Goal: Communication & Community: Answer question/provide support

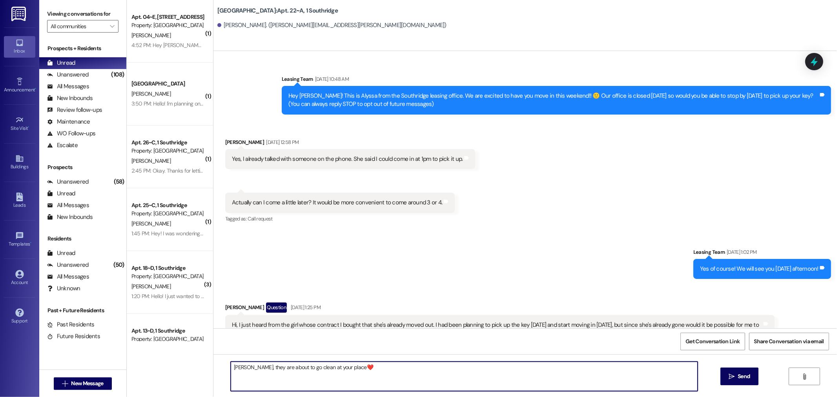
scroll to position [5440, 0]
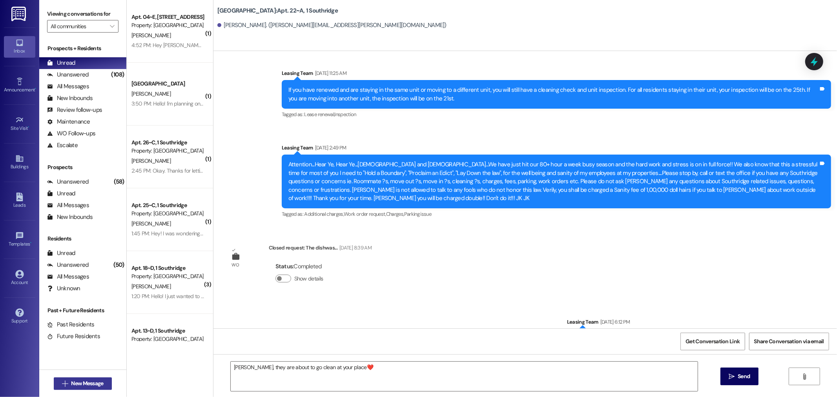
click at [74, 381] on span "New Message" at bounding box center [87, 383] width 32 height 8
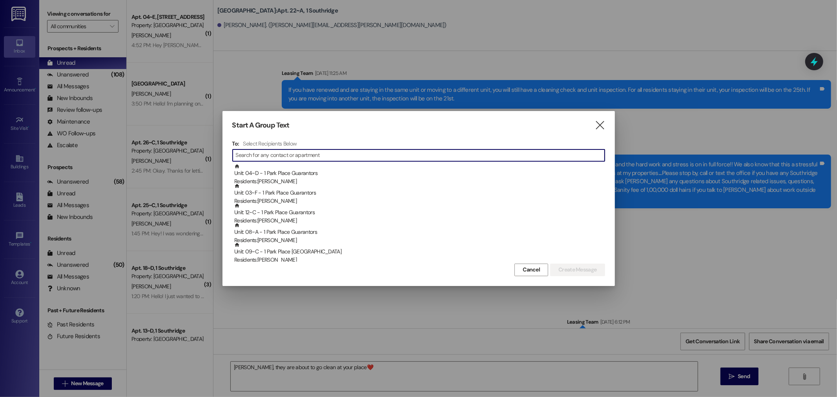
click at [279, 153] on input at bounding box center [420, 155] width 369 height 11
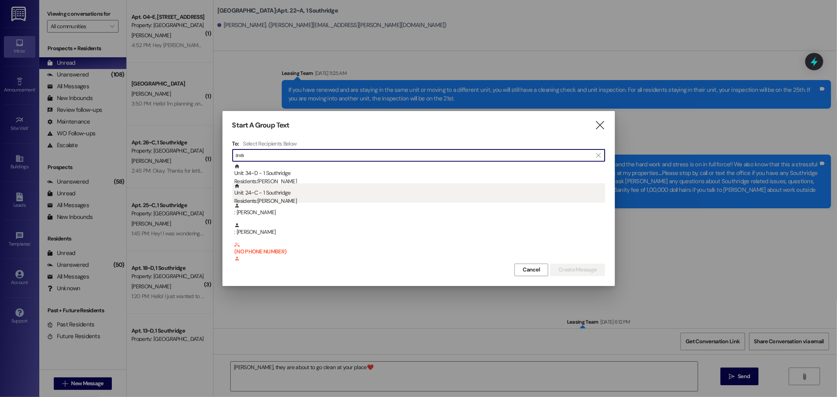
type input "ava"
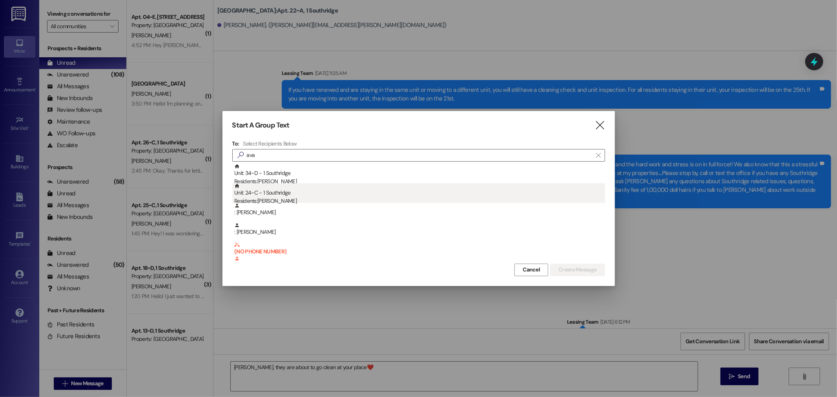
click at [281, 198] on div "Residents: Ava Hansen" at bounding box center [419, 201] width 371 height 8
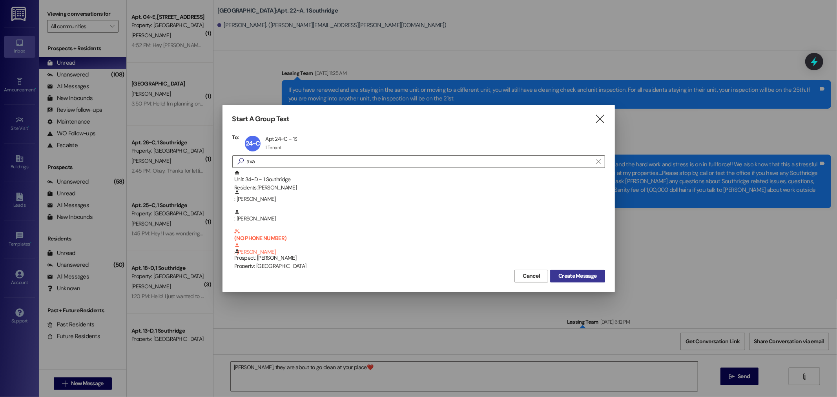
click at [589, 279] on span "Create Message" at bounding box center [577, 276] width 38 height 8
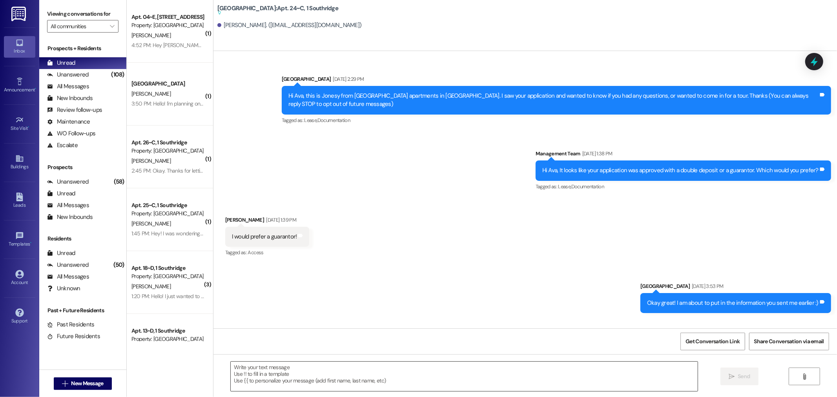
scroll to position [19633, 0]
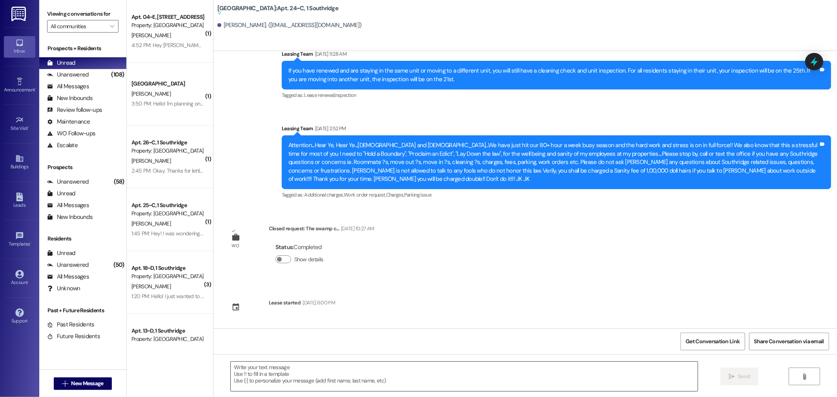
click at [274, 374] on textarea at bounding box center [464, 376] width 467 height 29
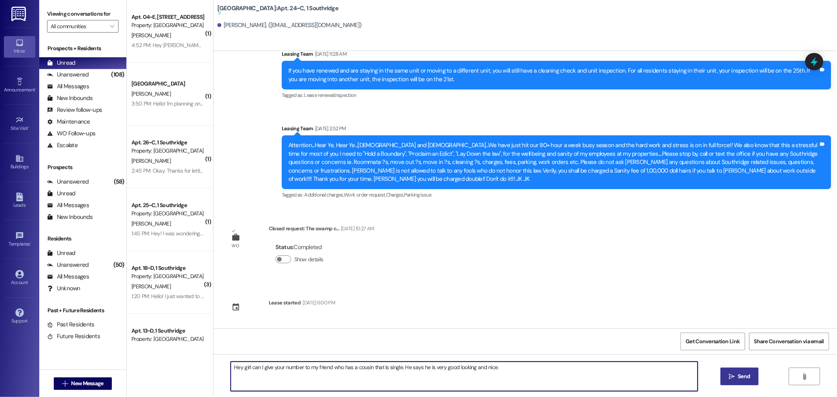
type textarea "Hey girl can I give your number to my friend who has a cousin that is single. H…"
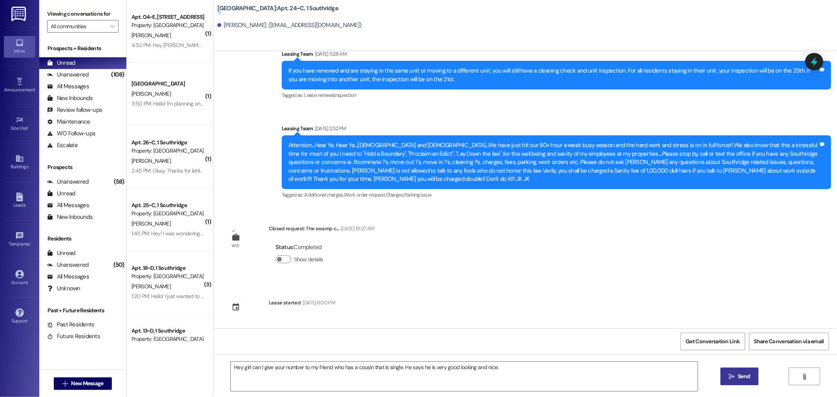
click at [732, 377] on icon "" at bounding box center [732, 377] width 6 height 6
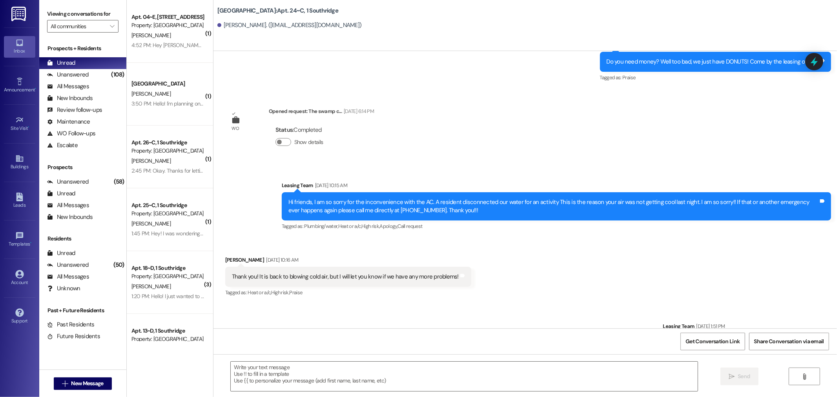
scroll to position [18944, 0]
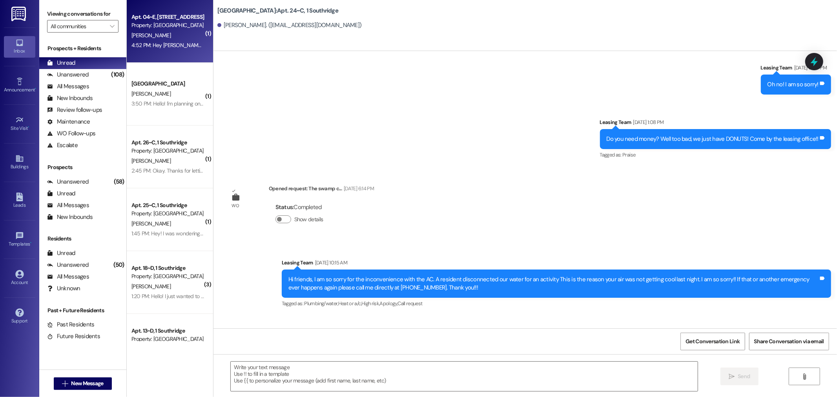
click at [142, 26] on div "Property: [GEOGRAPHIC_DATA]" at bounding box center [167, 25] width 73 height 8
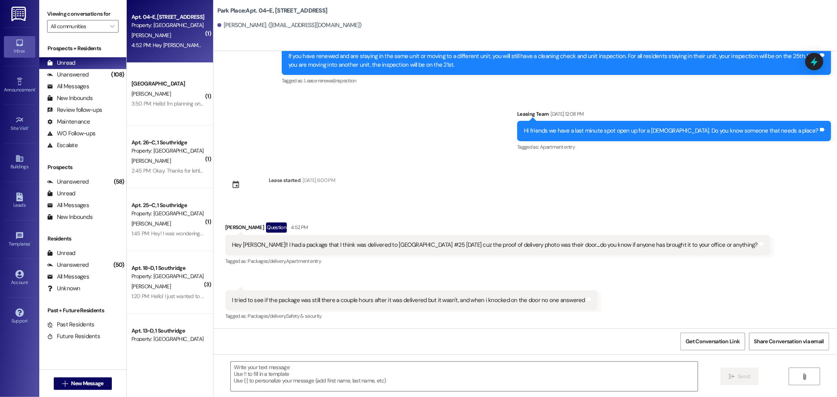
scroll to position [13059, 0]
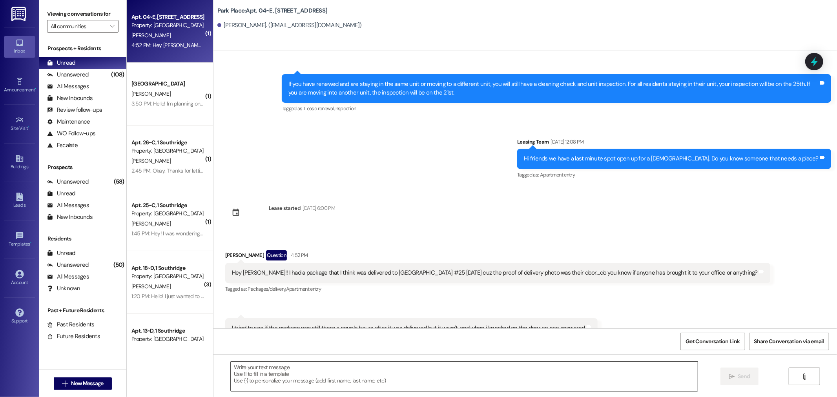
click at [266, 375] on textarea at bounding box center [464, 376] width 467 height 29
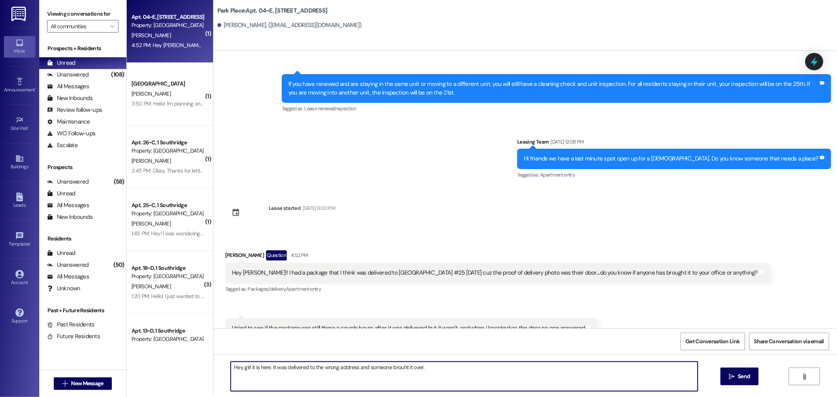
click at [397, 368] on textarea "Hey girl it is here. It was delivered to the wrong address and someone brouht i…" at bounding box center [464, 376] width 467 height 29
click at [464, 367] on textarea "Hey girl it is here. It was delivered to the wrong address and someone brought …" at bounding box center [464, 376] width 467 height 29
click at [441, 367] on textarea "Hey girl it is here. It was delivered to the wrong address and someone brought …" at bounding box center [464, 376] width 467 height 29
type textarea "Hey girl it is here. It was delivered to the wrong address and someone brought …"
drag, startPoint x: 740, startPoint y: 372, endPoint x: 715, endPoint y: 368, distance: 25.0
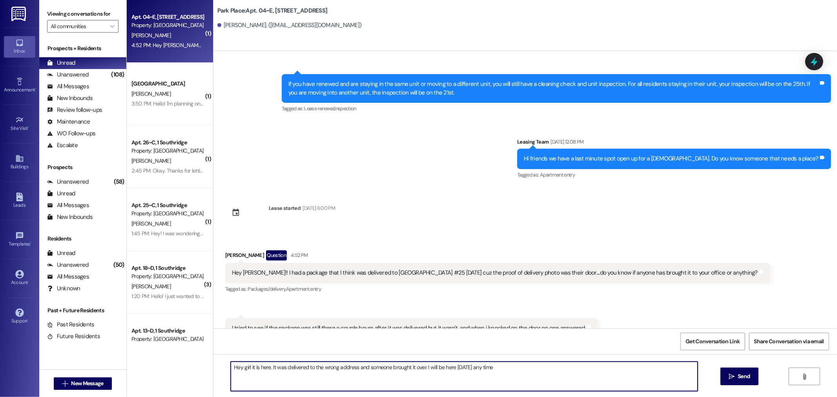
click at [738, 372] on button " Send" at bounding box center [740, 377] width 38 height 18
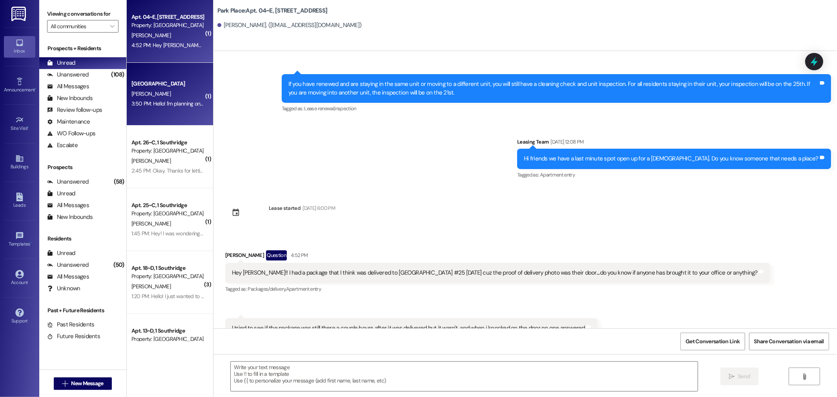
click at [175, 96] on div "K. Myers" at bounding box center [168, 94] width 74 height 10
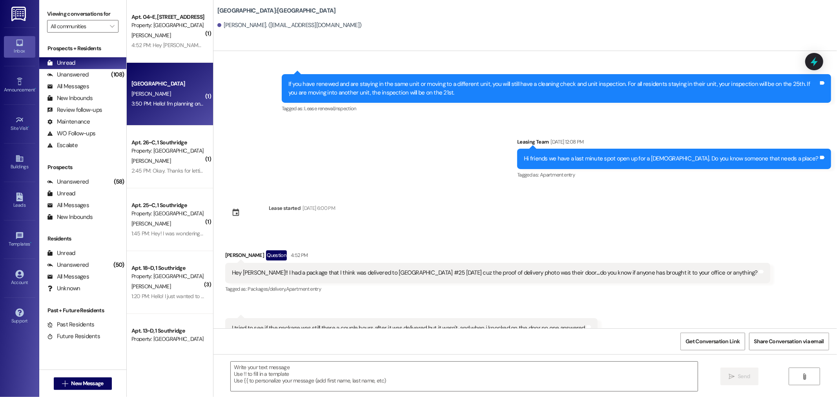
scroll to position [88, 0]
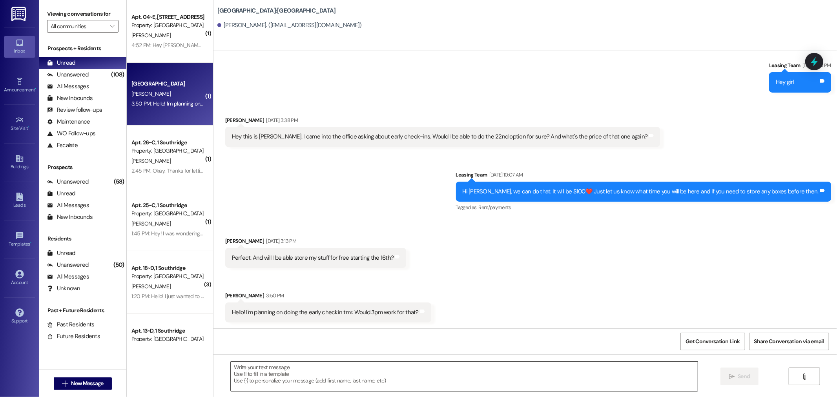
click at [279, 376] on textarea at bounding box center [464, 376] width 467 height 29
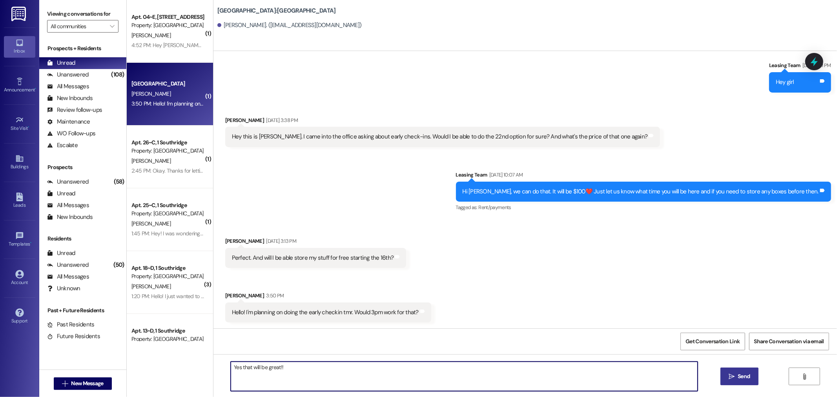
type textarea "Yes that will be great!!"
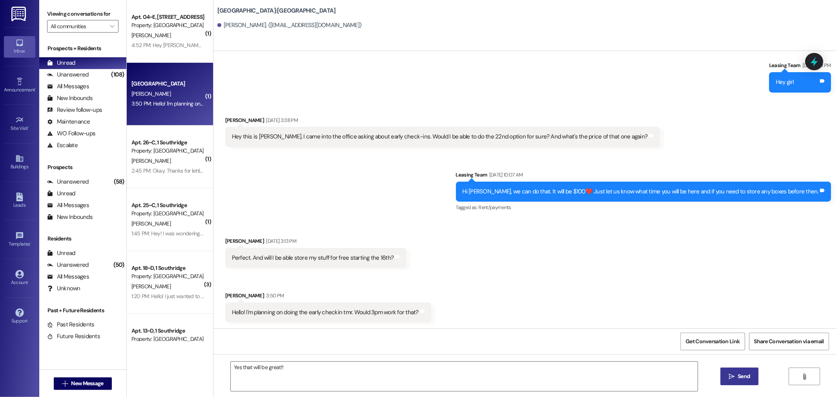
drag, startPoint x: 735, startPoint y: 383, endPoint x: 736, endPoint y: 325, distance: 57.7
click at [735, 381] on button " Send" at bounding box center [740, 377] width 38 height 18
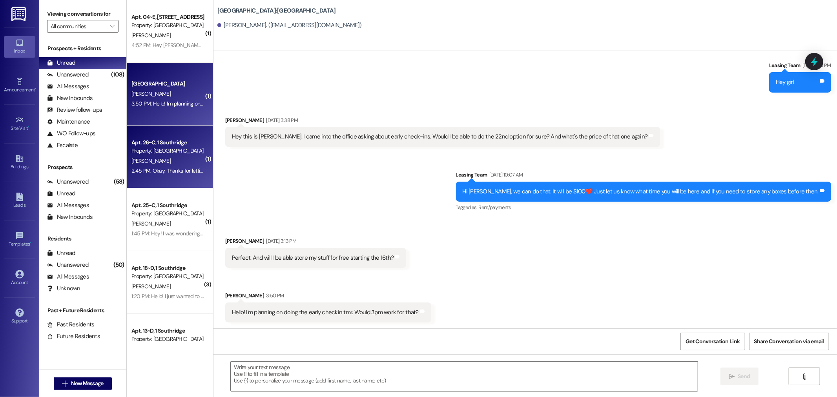
click at [163, 153] on div "Property: [GEOGRAPHIC_DATA]" at bounding box center [167, 151] width 73 height 8
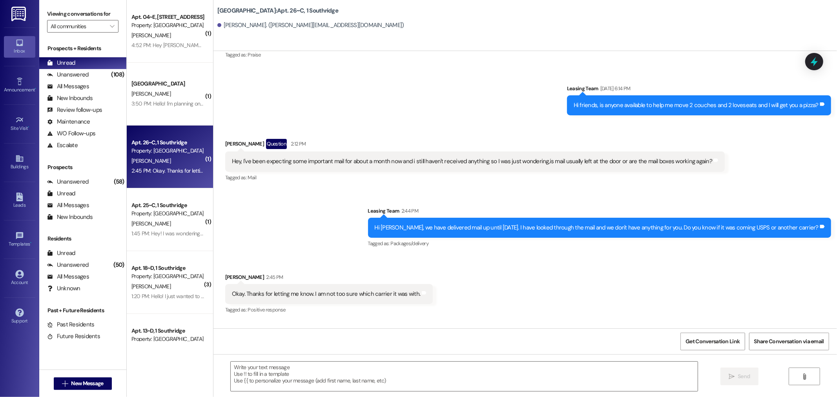
scroll to position [4626, 0]
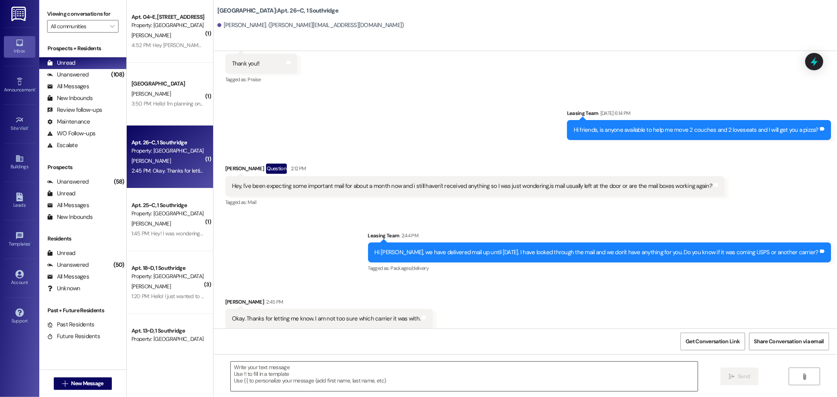
click at [244, 371] on textarea at bounding box center [464, 376] width 467 height 29
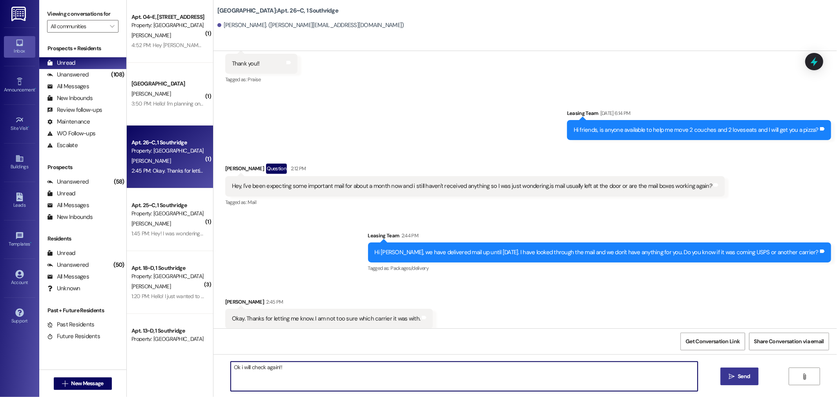
type textarea "Ok i will check again!!"
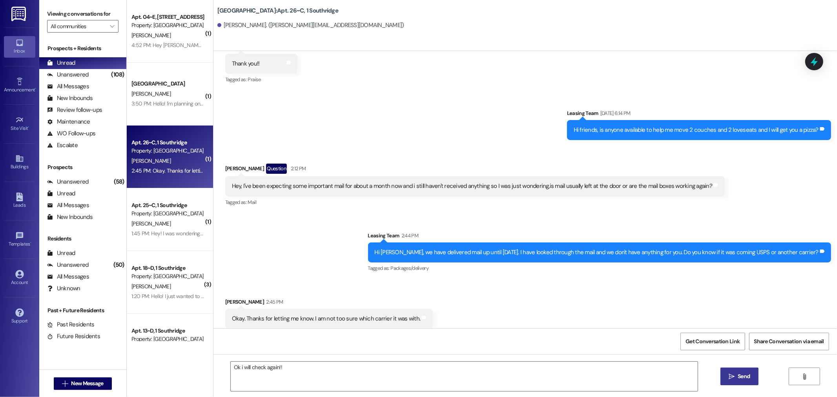
click at [739, 379] on span "Send" at bounding box center [744, 376] width 12 height 8
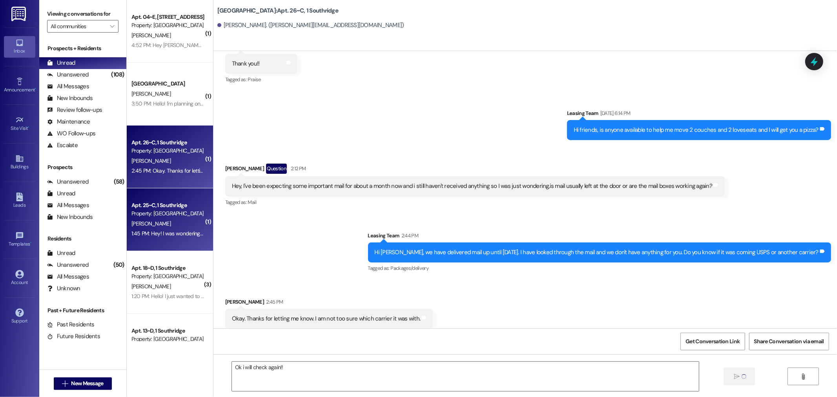
click at [164, 223] on div "[PERSON_NAME]" at bounding box center [168, 224] width 74 height 10
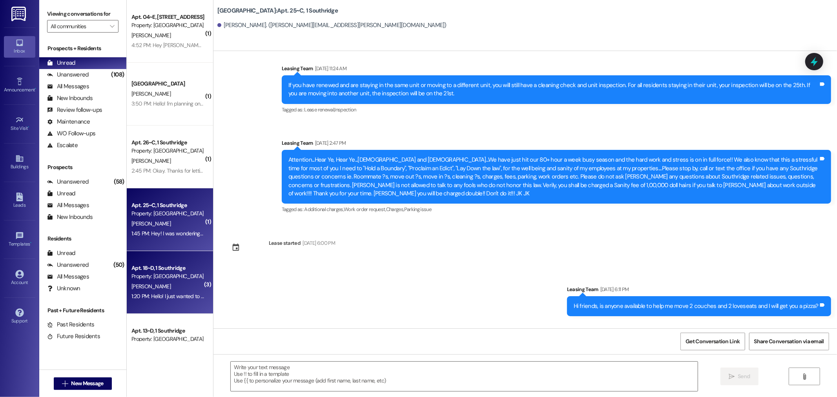
scroll to position [15363, 0]
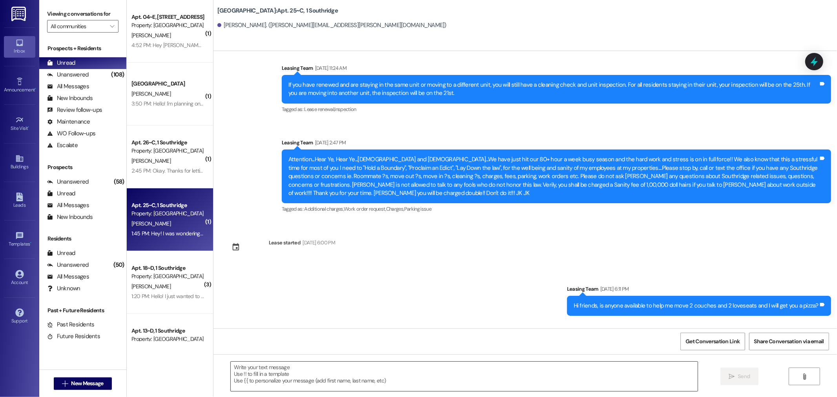
click at [236, 369] on textarea at bounding box center [464, 376] width 467 height 29
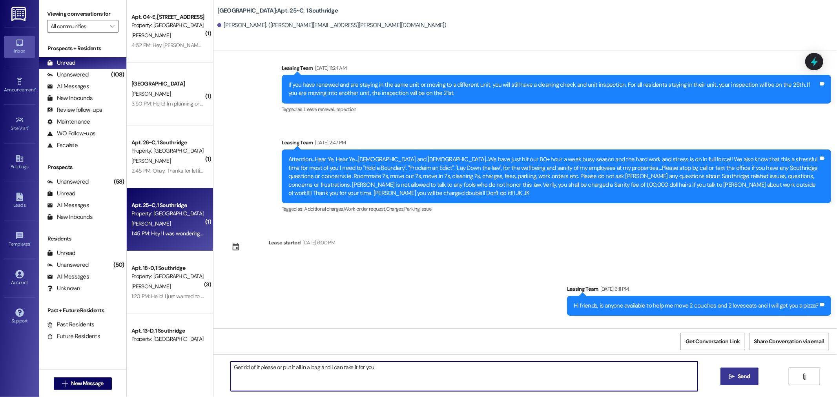
type textarea "Get rid of it please or put it all in a bag and I can take it for you"
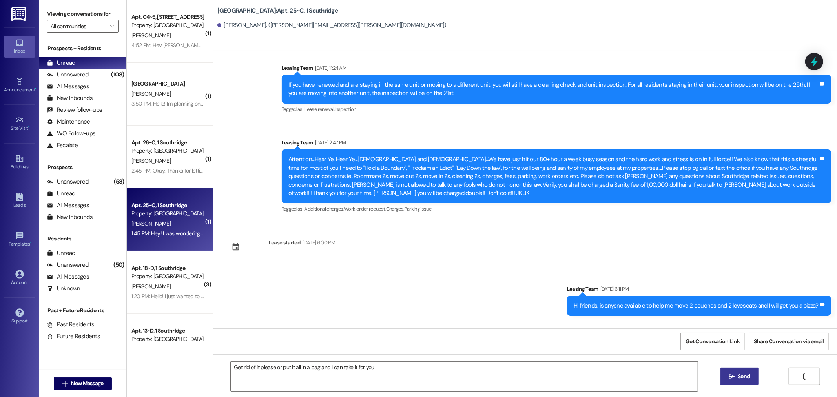
click at [738, 379] on span "Send" at bounding box center [744, 376] width 12 height 8
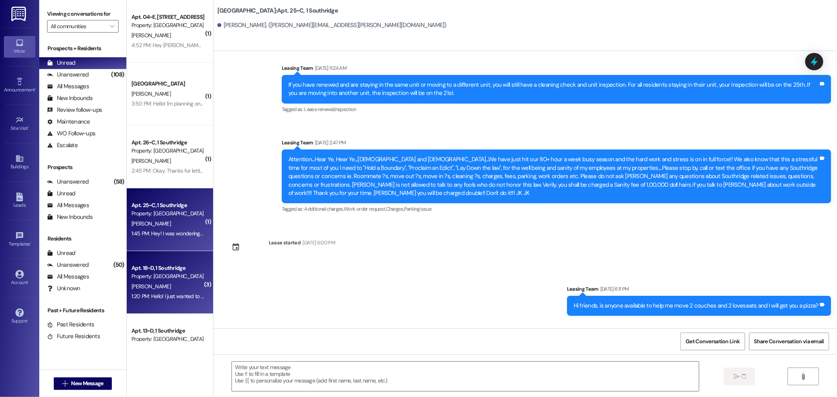
click at [154, 268] on div "Apt. 18~D, 1 Southridge" at bounding box center [167, 268] width 73 height 8
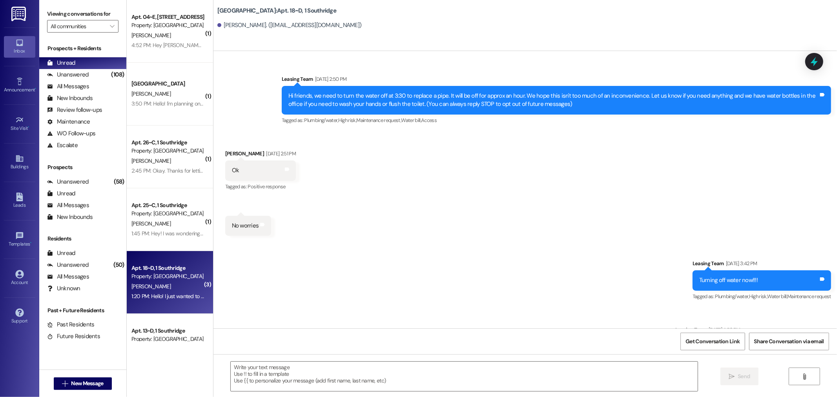
scroll to position [10555, 0]
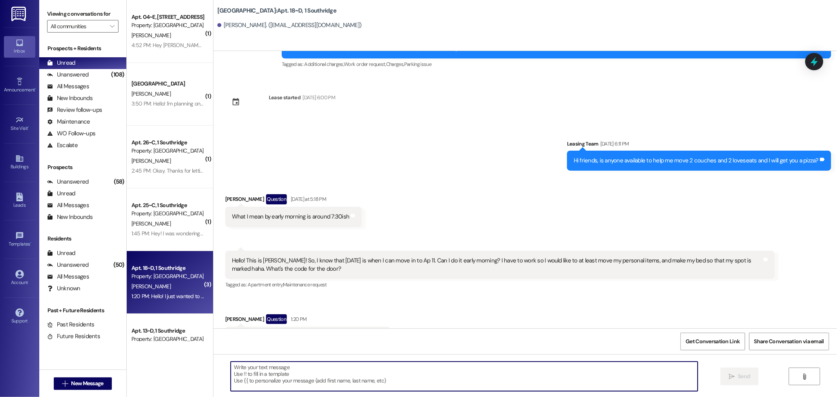
click at [267, 371] on textarea at bounding box center [464, 376] width 467 height 29
type textarea "You are good to go!!!"
click at [740, 377] on span "Send" at bounding box center [744, 376] width 12 height 8
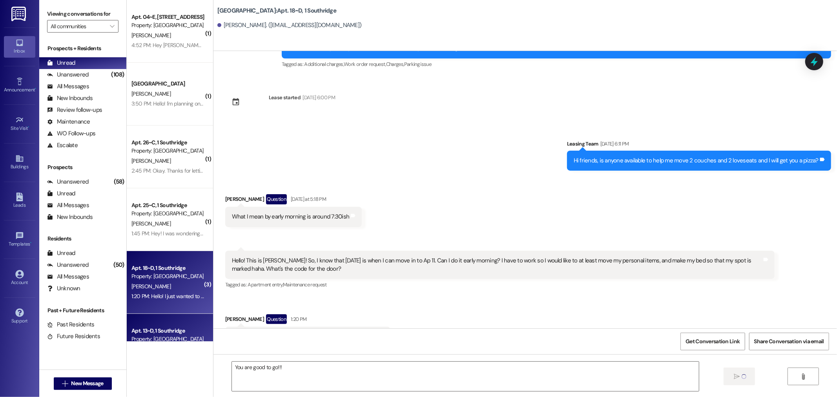
click at [173, 330] on div "Apt. 13~D, 1 Southridge" at bounding box center [167, 331] width 73 height 8
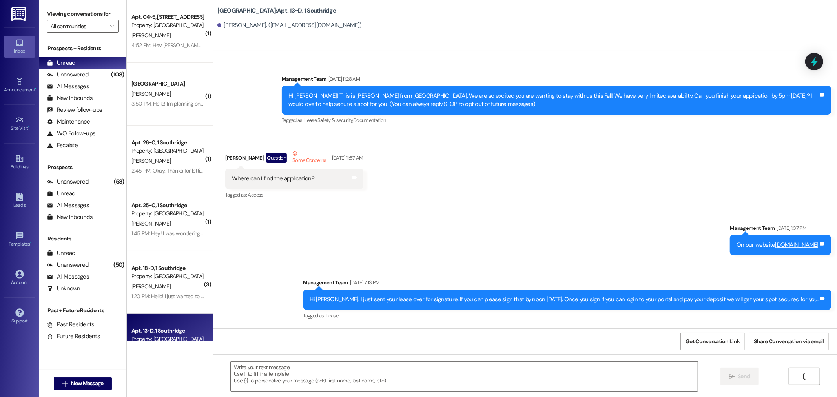
scroll to position [16924, 0]
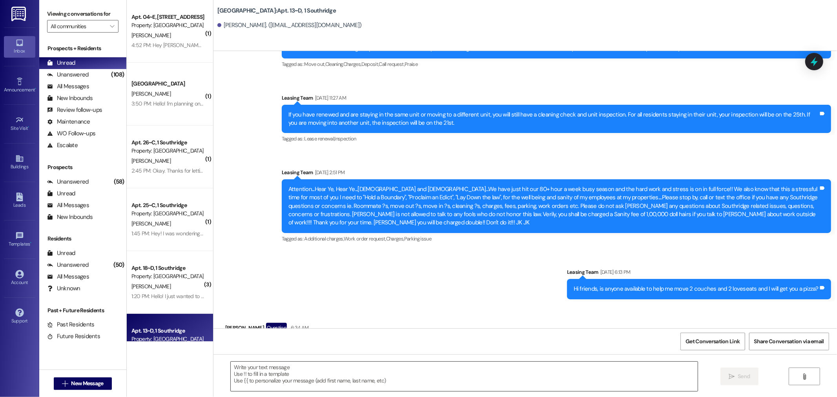
click at [252, 372] on textarea at bounding box center [464, 376] width 467 height 29
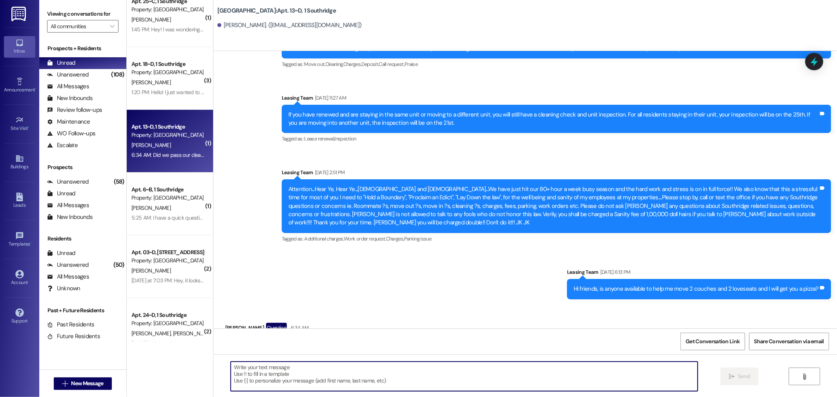
scroll to position [218, 0]
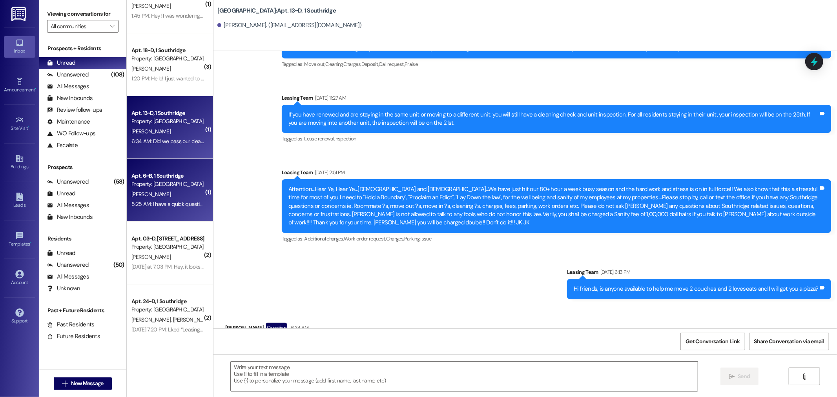
click at [156, 193] on div "A. Tarsi" at bounding box center [168, 195] width 74 height 10
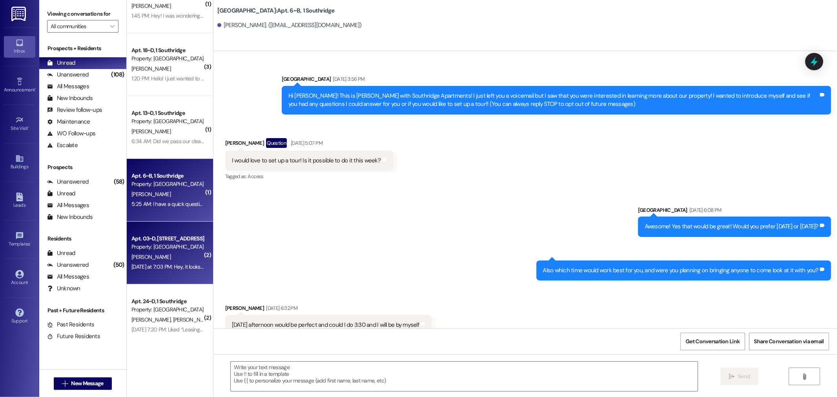
scroll to position [19626, 0]
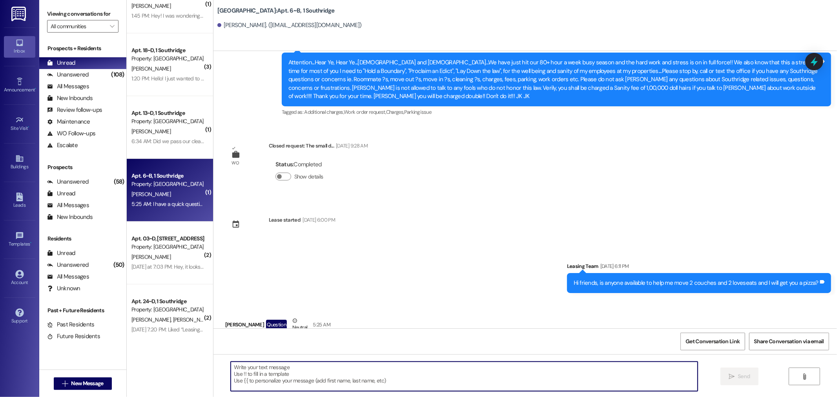
click at [239, 370] on textarea at bounding box center [464, 376] width 467 height 29
type textarea "yes"
drag, startPoint x: 248, startPoint y: 372, endPoint x: 159, endPoint y: 370, distance: 89.1
click at [160, 370] on div "( 1 ) Southridge Prospect K. Myers 3:50 PM: Hello! I'm planning on doing the ea…" at bounding box center [482, 198] width 710 height 397
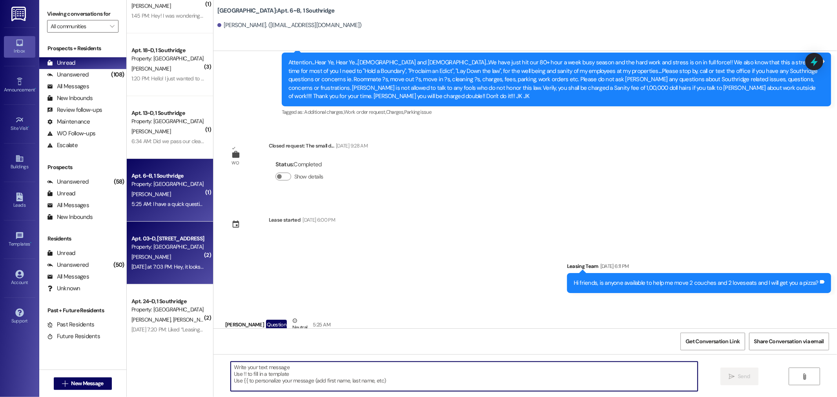
click at [131, 246] on div "Property: [GEOGRAPHIC_DATA]" at bounding box center [167, 247] width 73 height 8
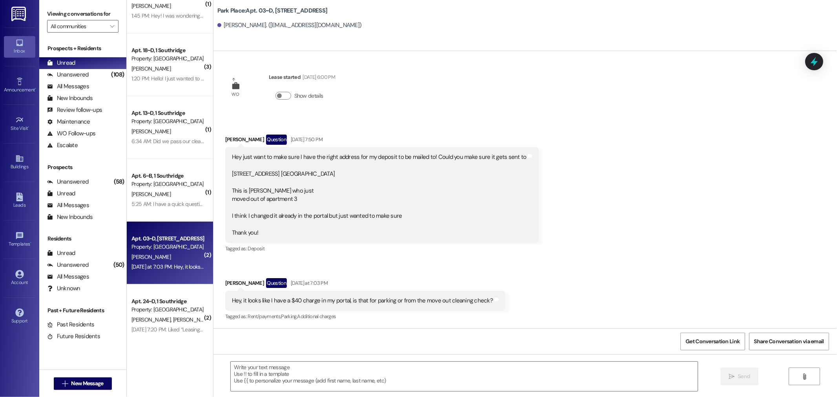
scroll to position [76, 0]
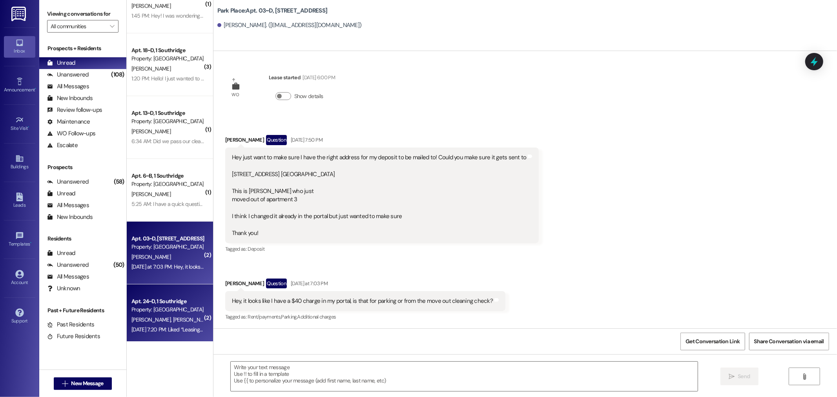
click at [171, 310] on div "Property: [GEOGRAPHIC_DATA]" at bounding box center [167, 310] width 73 height 8
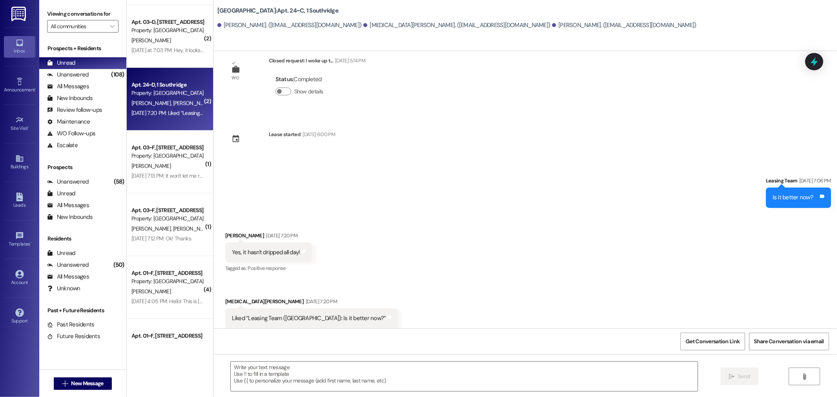
scroll to position [436, 0]
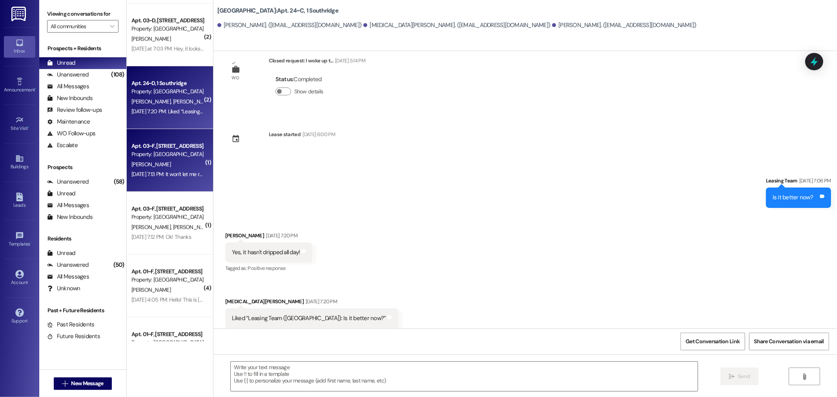
click at [169, 162] on div "[PERSON_NAME]" at bounding box center [168, 165] width 74 height 10
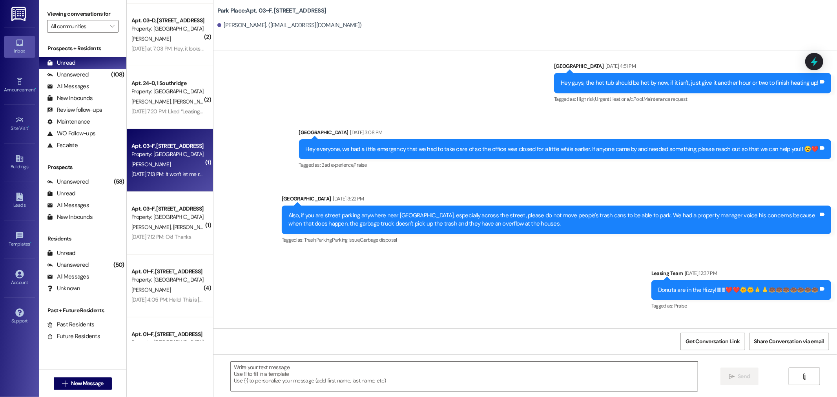
scroll to position [12917, 0]
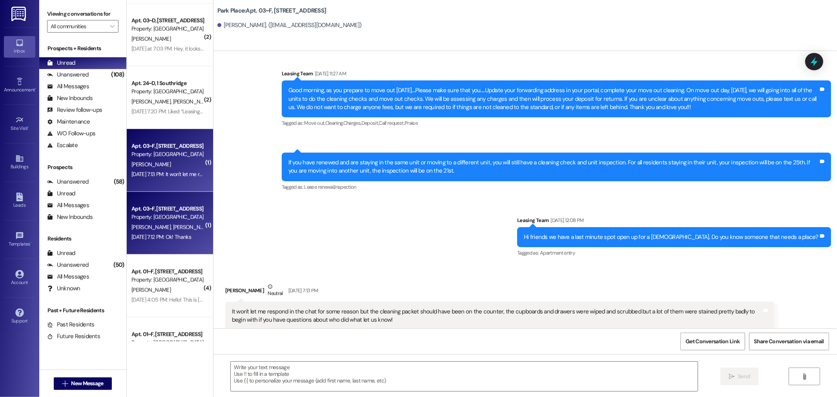
click at [169, 220] on div "Property: [GEOGRAPHIC_DATA]" at bounding box center [167, 217] width 73 height 8
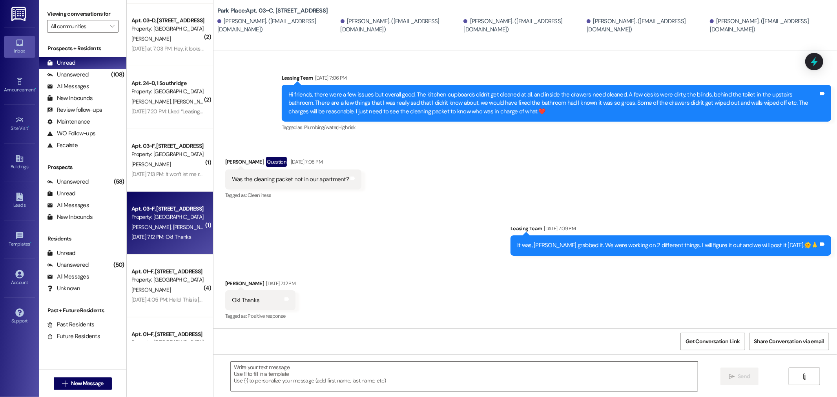
scroll to position [285, 0]
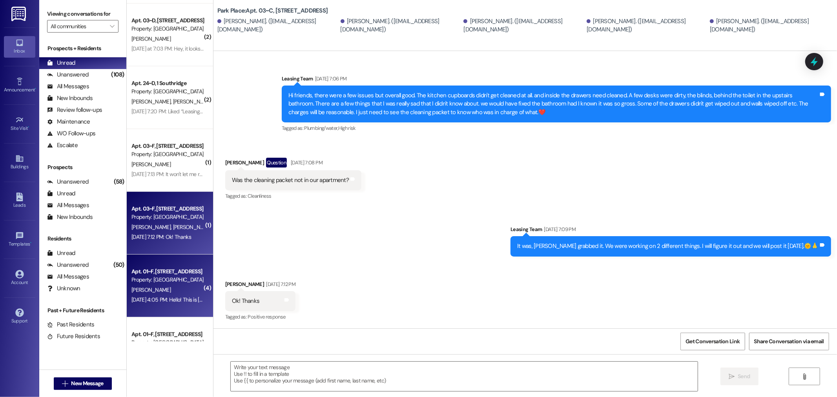
click at [166, 292] on div "M. Pishl" at bounding box center [168, 290] width 74 height 10
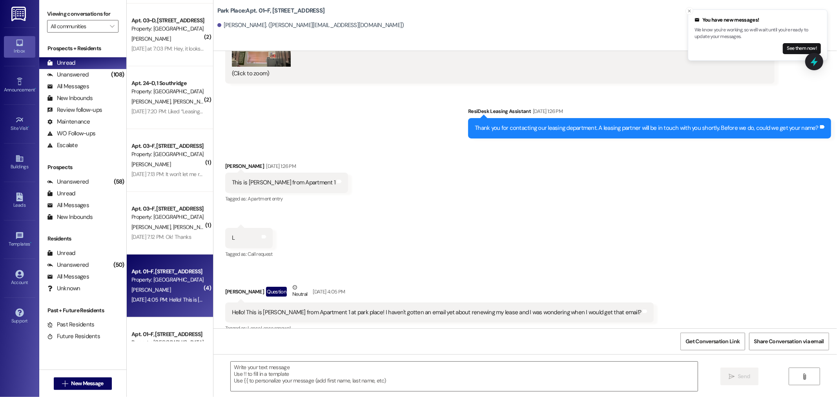
scroll to position [247, 0]
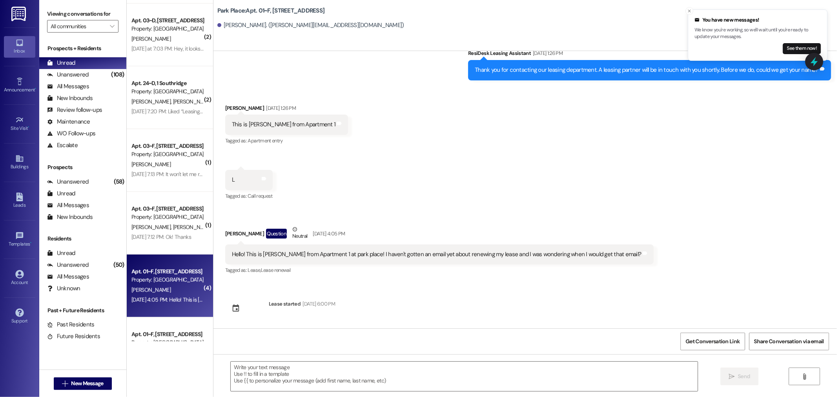
click at [386, 308] on div "Received via SMS Madolyn Pishl Oct 25, 2024 at 1:26 PM JPG attachment ResiDesk …" at bounding box center [525, 189] width 624 height 277
click at [140, 336] on div "Apt. 01~F, 1 Park Place" at bounding box center [167, 334] width 73 height 8
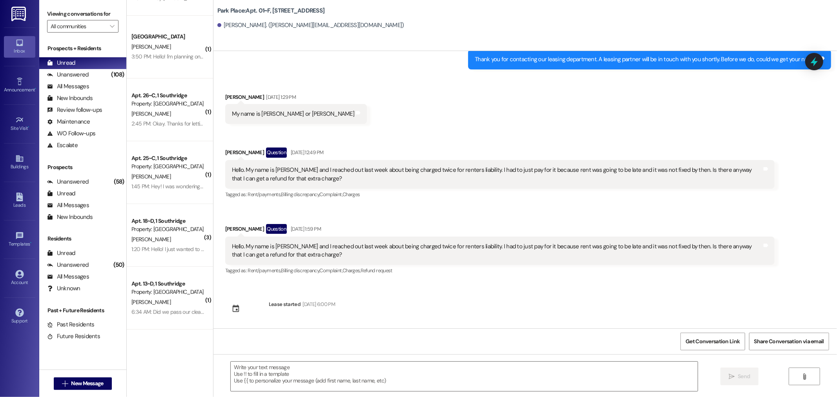
scroll to position [0, 0]
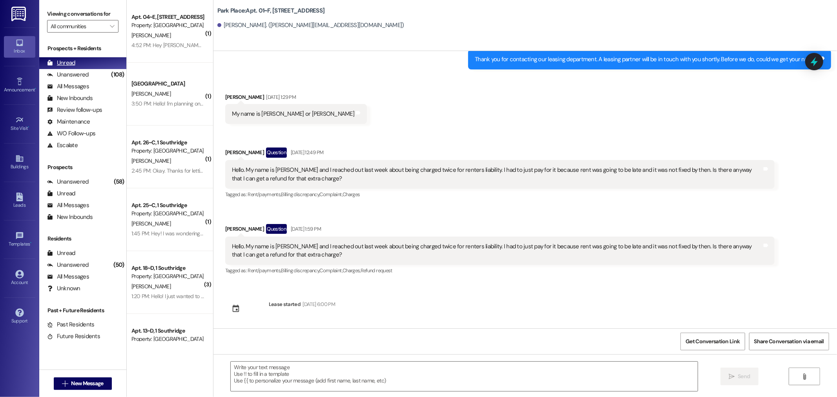
click at [64, 60] on div "Unread" at bounding box center [61, 63] width 28 height 8
click at [65, 75] on div "Unanswered" at bounding box center [68, 75] width 42 height 8
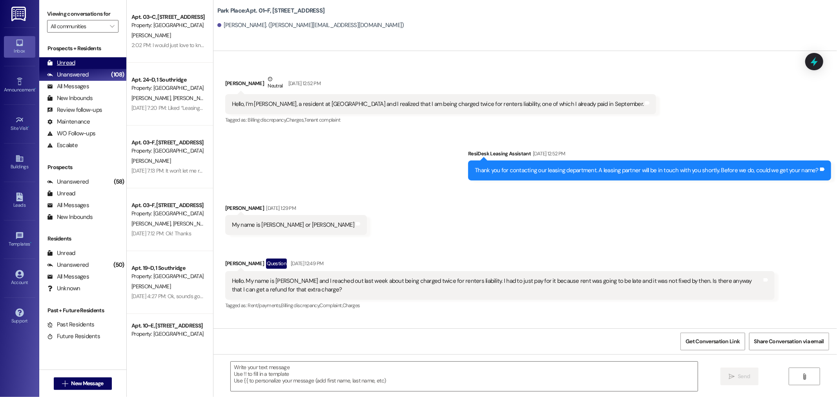
scroll to position [65, 0]
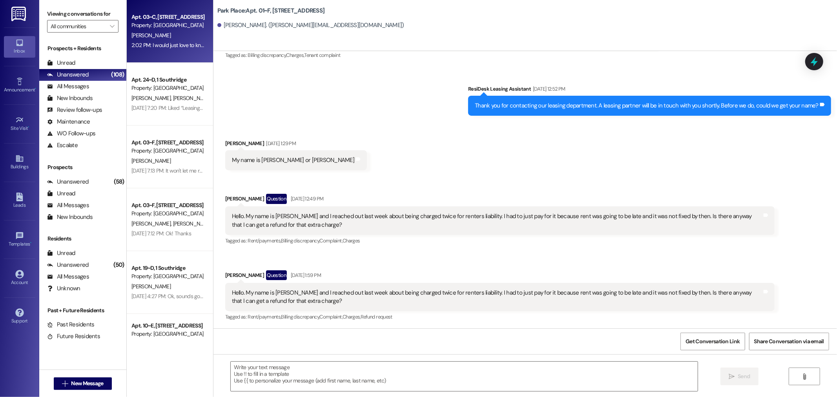
click at [159, 29] on div "Property: [GEOGRAPHIC_DATA]" at bounding box center [167, 25] width 73 height 8
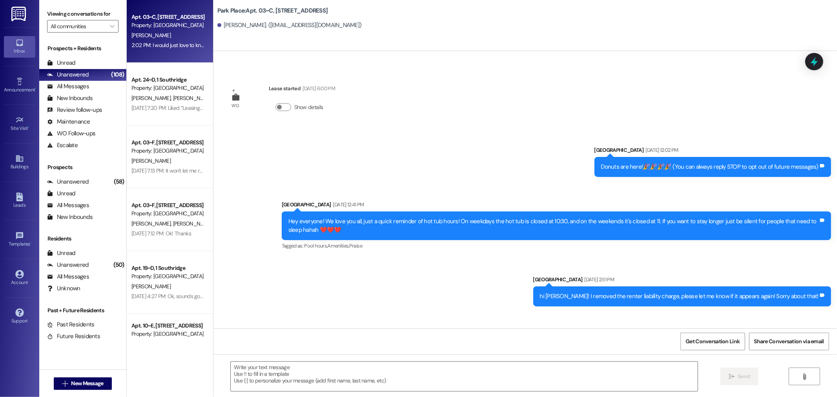
scroll to position [10711, 0]
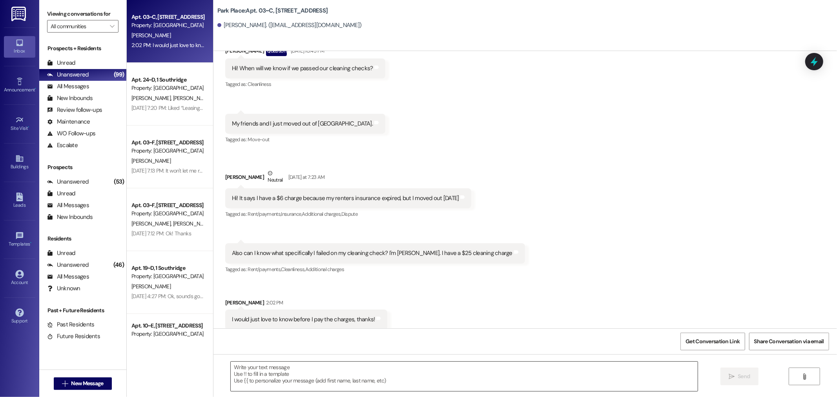
click at [236, 370] on textarea at bounding box center [464, 376] width 467 height 29
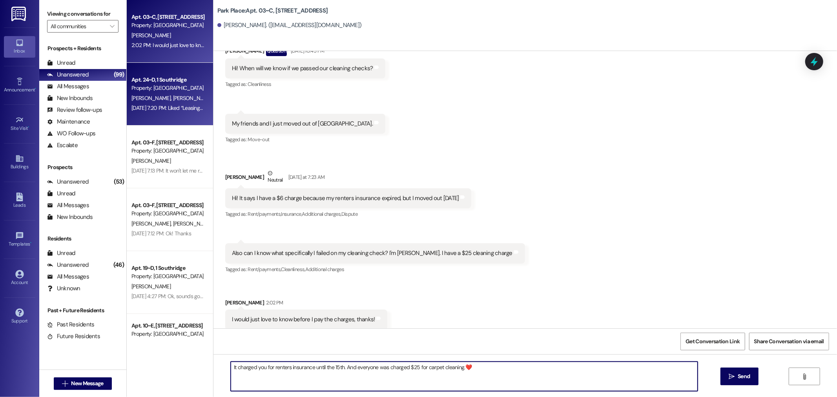
type textarea "It charged you for renters insurance until the 15th. And everyone was charged $…"
click at [169, 102] on div "K. Sanderson A. Hansen A. Baker" at bounding box center [168, 98] width 74 height 10
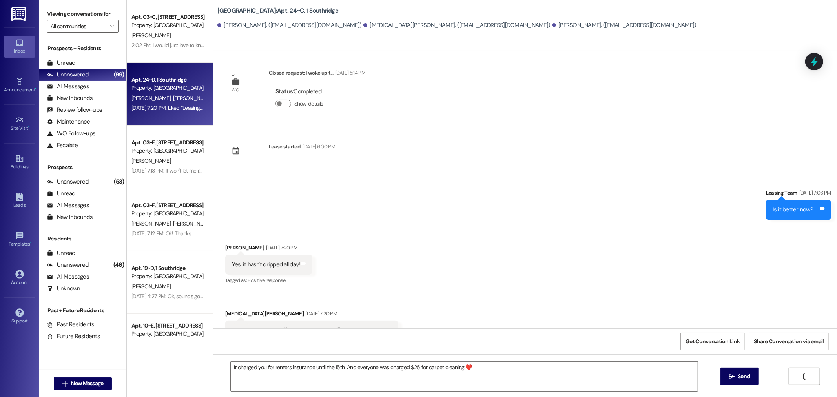
scroll to position [6414, 0]
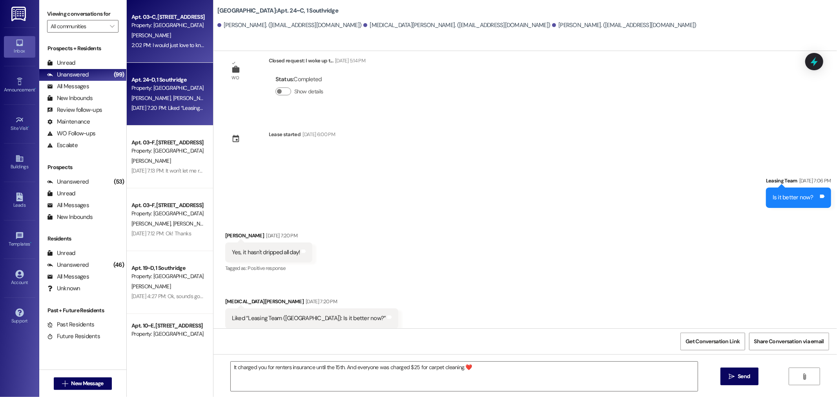
click at [131, 48] on div "2:02 PM: I would just love to know before I pay the charges, thanks! 2:02 PM: I…" at bounding box center [207, 45] width 152 height 7
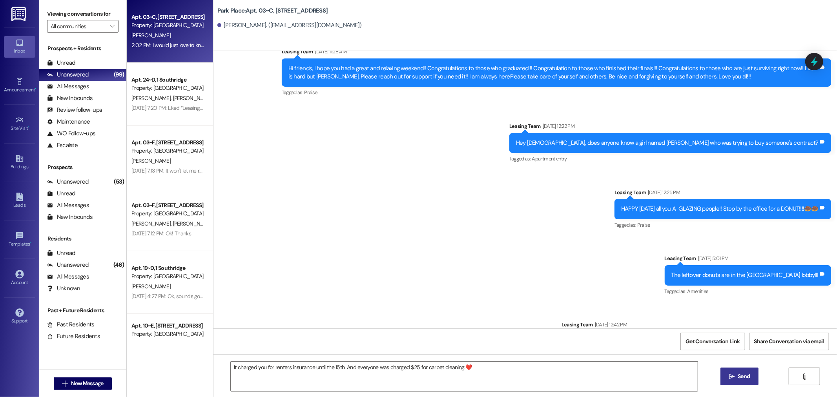
scroll to position [10711, 0]
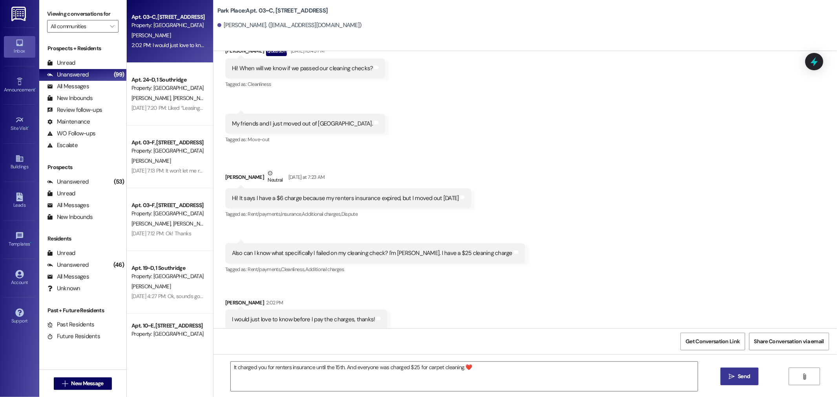
click at [730, 372] on span " Send" at bounding box center [739, 376] width 25 height 8
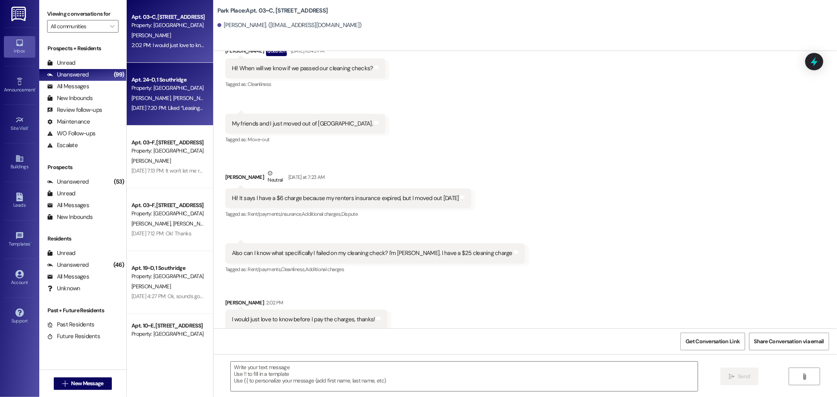
click at [153, 99] on span "K. Sanderson" at bounding box center [152, 98] width 42 height 7
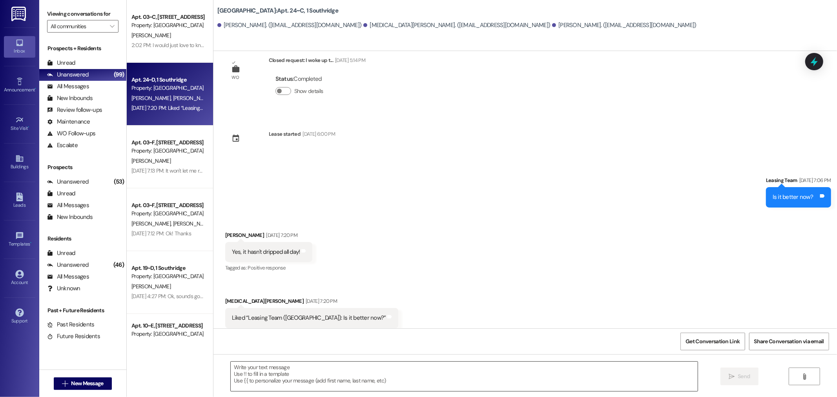
scroll to position [6414, 0]
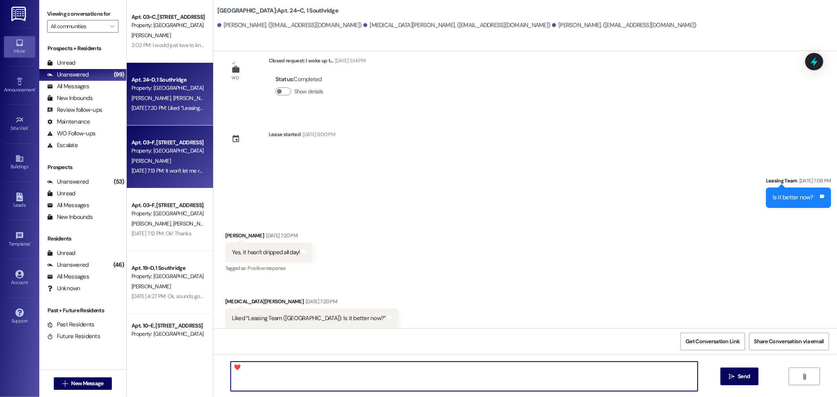
type textarea "❤️"
click at [167, 147] on div "Property: [GEOGRAPHIC_DATA]" at bounding box center [167, 151] width 73 height 8
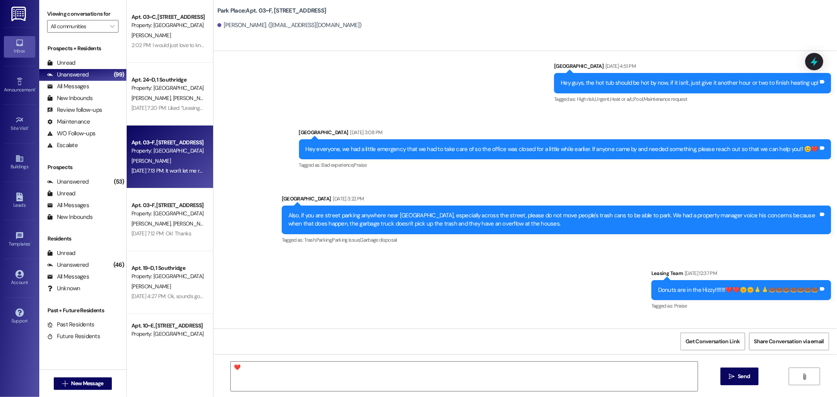
scroll to position [12917, 0]
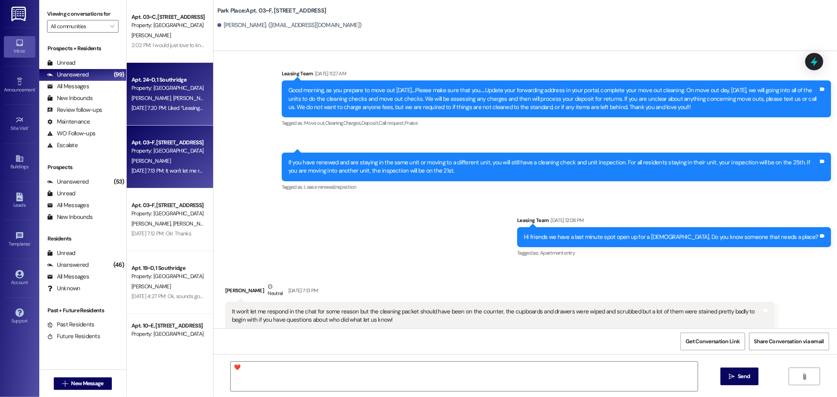
click at [146, 83] on div "Apt. 24~D, 1 Southridge" at bounding box center [167, 80] width 73 height 8
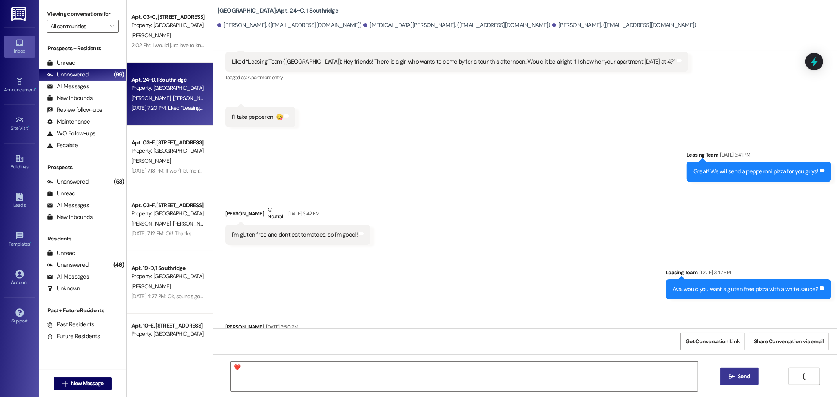
click at [727, 377] on span " Send" at bounding box center [739, 376] width 25 height 8
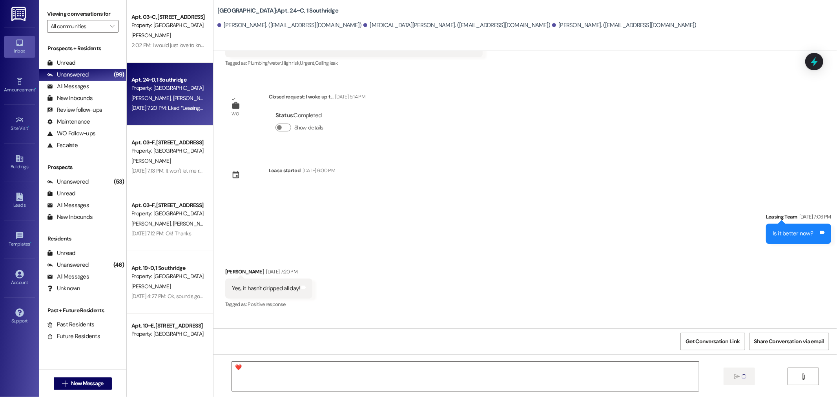
scroll to position [6414, 0]
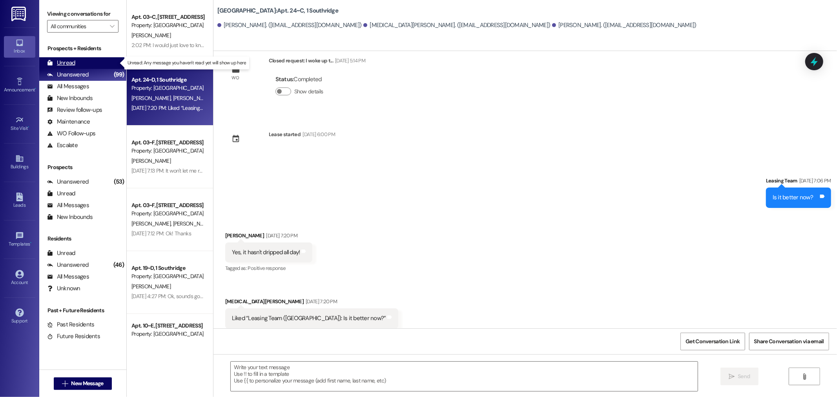
click at [61, 65] on div "Unread" at bounding box center [61, 63] width 28 height 8
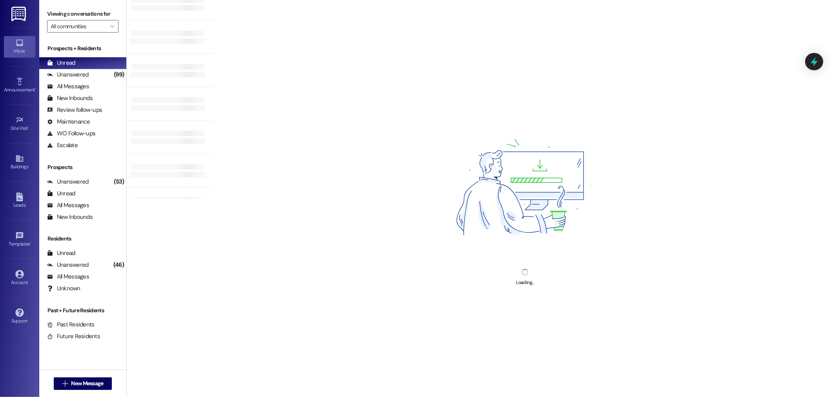
scroll to position [0, 0]
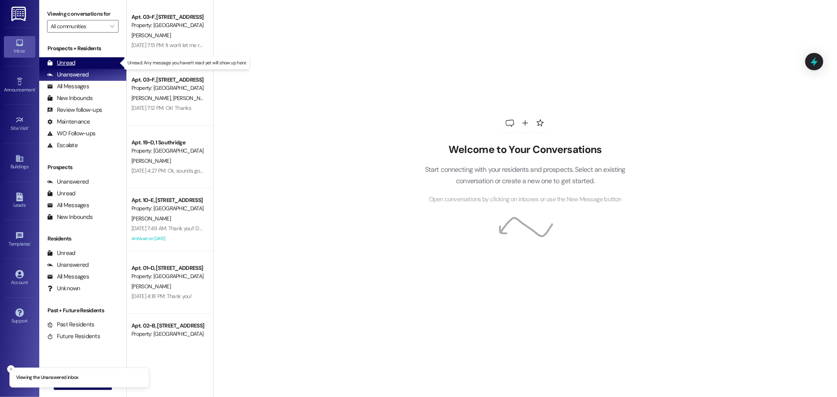
click at [62, 61] on div "Unread" at bounding box center [61, 63] width 28 height 8
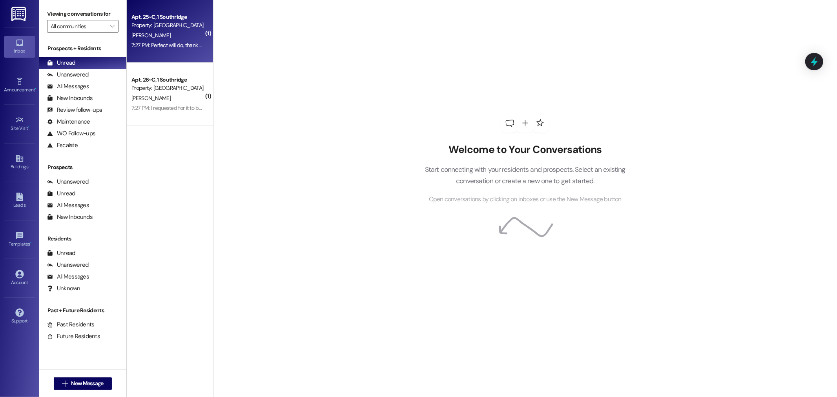
click at [165, 34] on div "[PERSON_NAME]" at bounding box center [168, 36] width 74 height 10
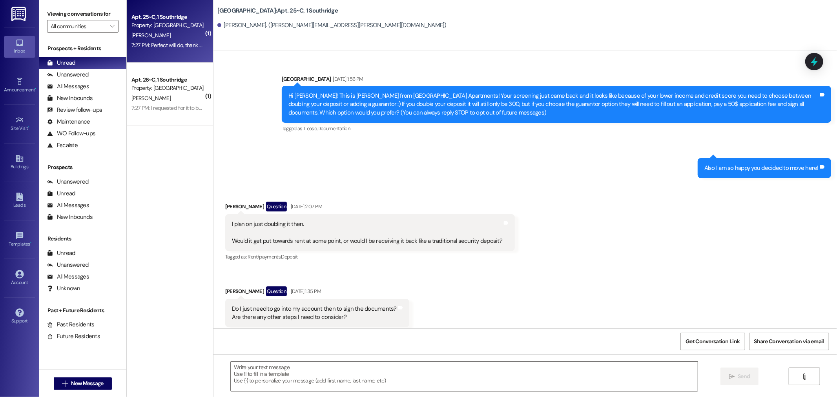
scroll to position [15511, 0]
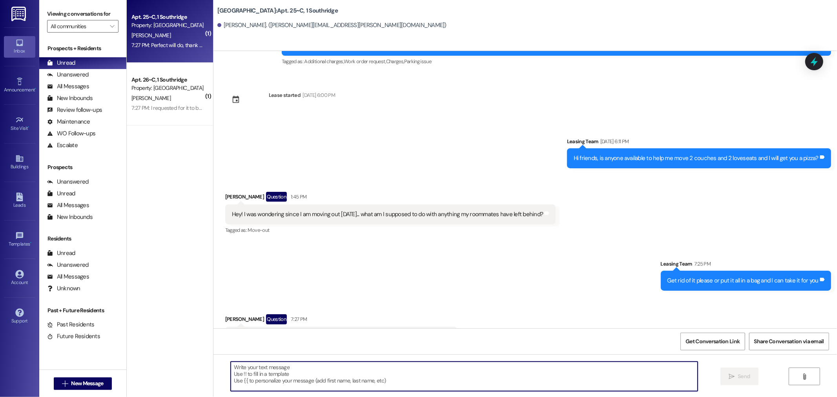
click at [236, 370] on textarea at bounding box center [464, 376] width 467 height 29
type textarea "perfect thank you so much!!"
click at [744, 378] on span "Send" at bounding box center [744, 376] width 12 height 8
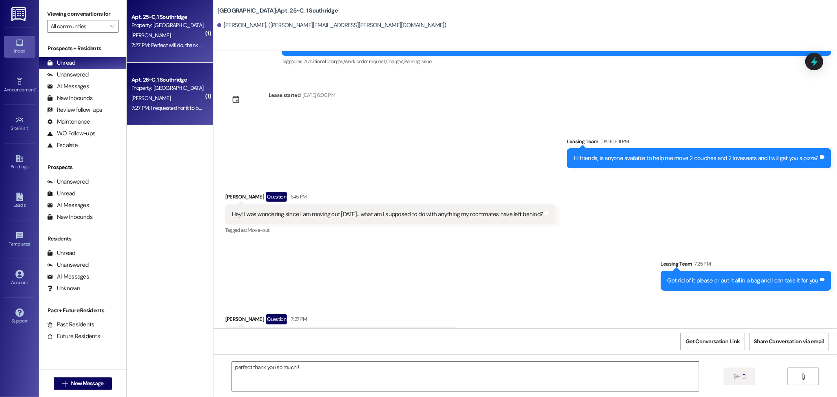
click at [169, 112] on div "7:27 PM: I requested for it to be sent again so hopefully I get it this time ha…" at bounding box center [168, 108] width 74 height 10
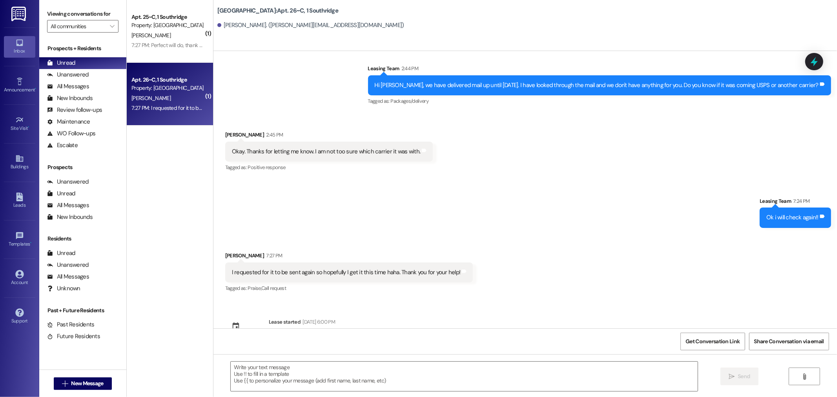
scroll to position [4793, 0]
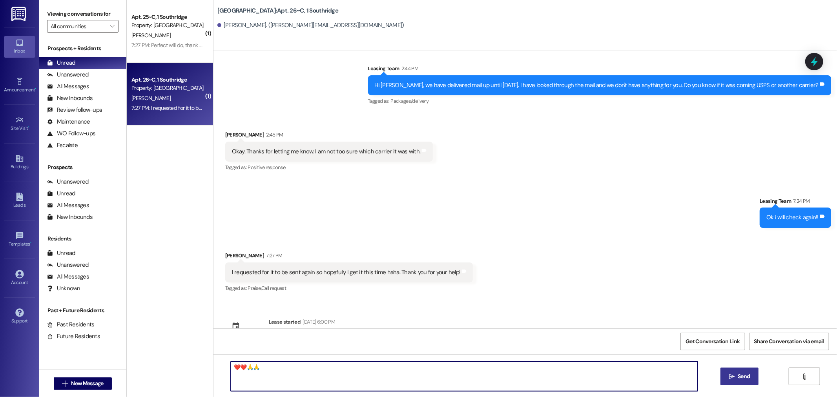
type textarea "❤️❤️🙏🙏"
click at [736, 374] on span "Send" at bounding box center [743, 376] width 15 height 8
